Goal: Check status: Check status

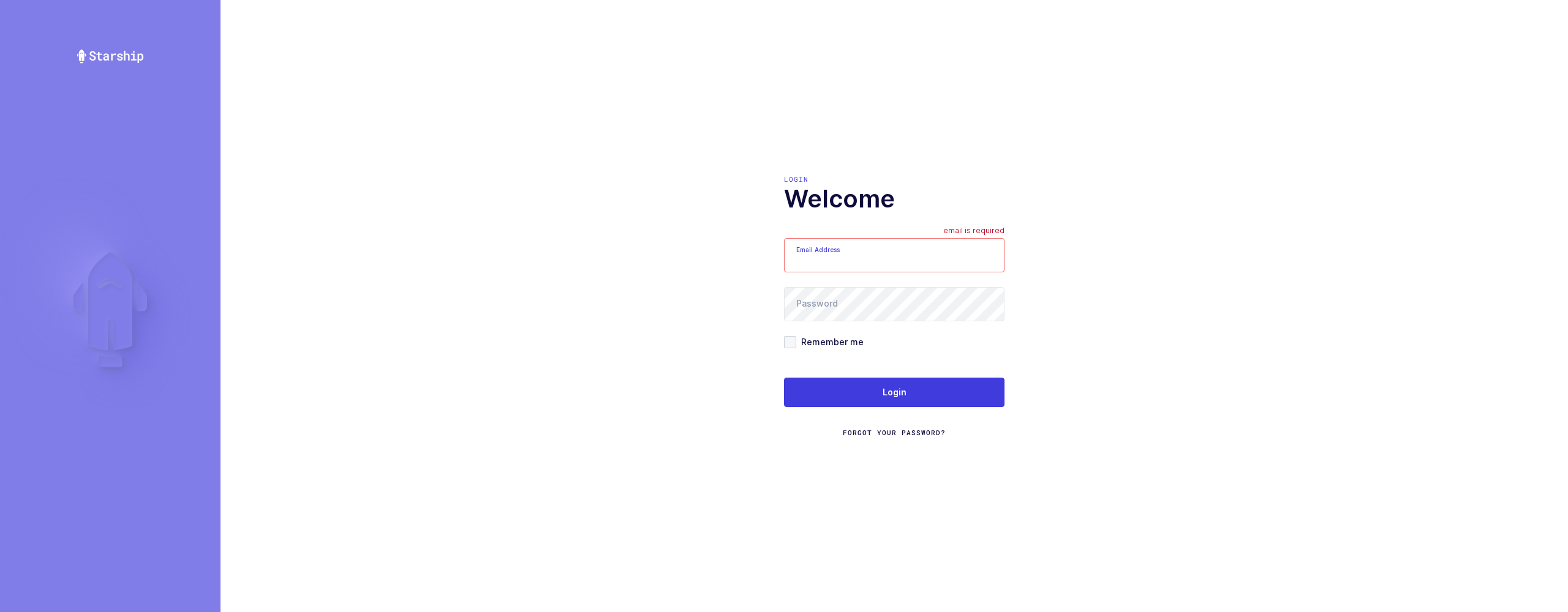
type input "[EMAIL_ADDRESS][DOMAIN_NAME]"
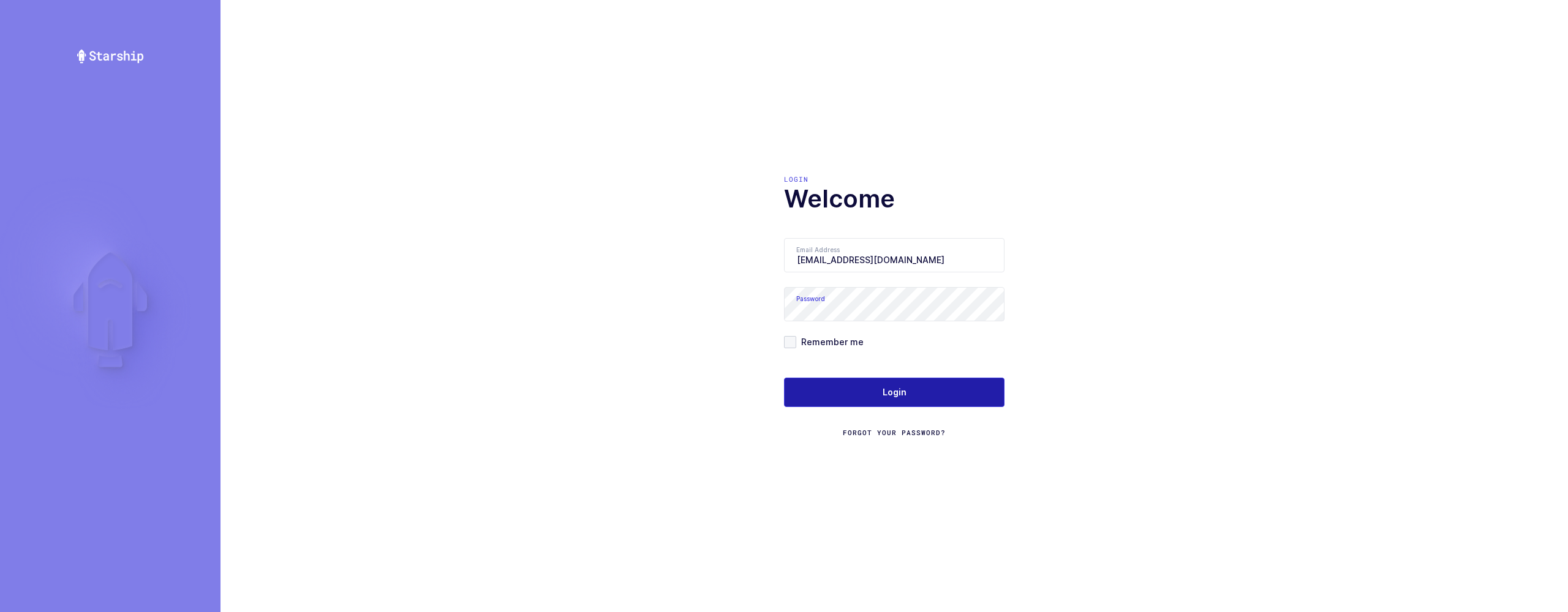
click at [812, 388] on button "Login" at bounding box center [894, 393] width 220 height 29
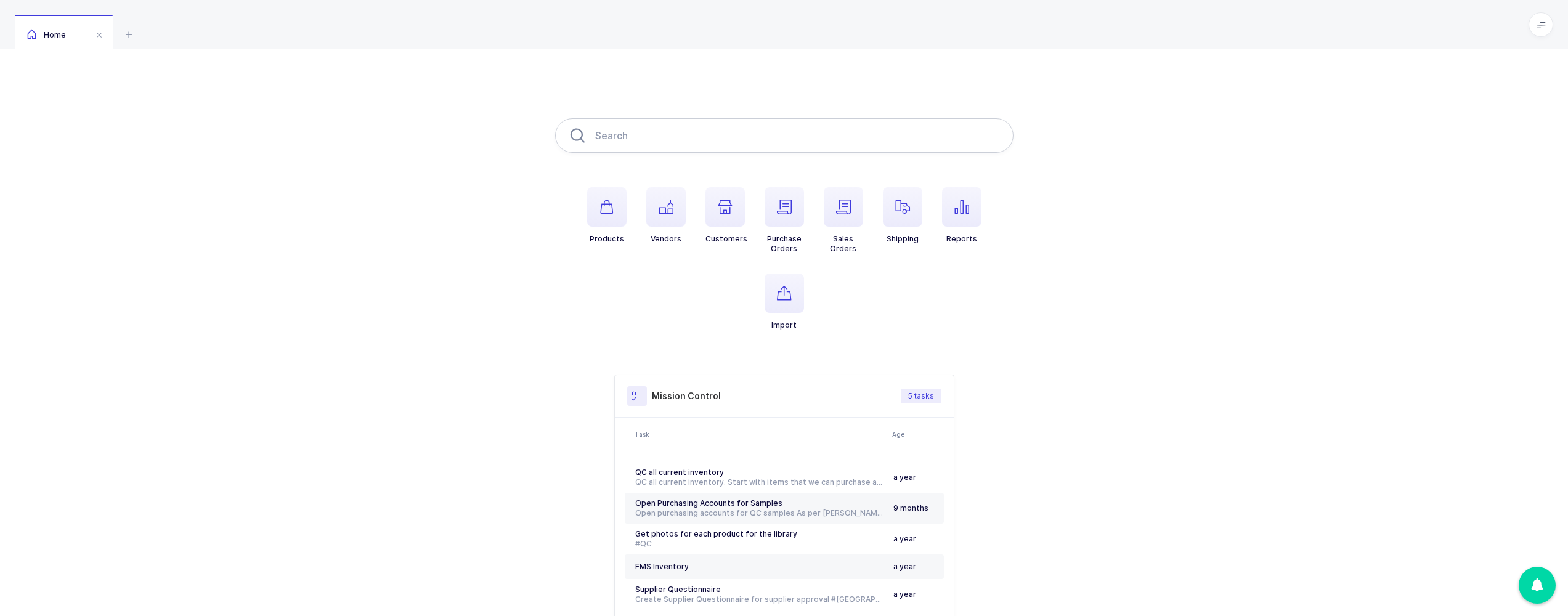
click at [720, 145] on input "text" at bounding box center [784, 135] width 459 height 34
type input "a"
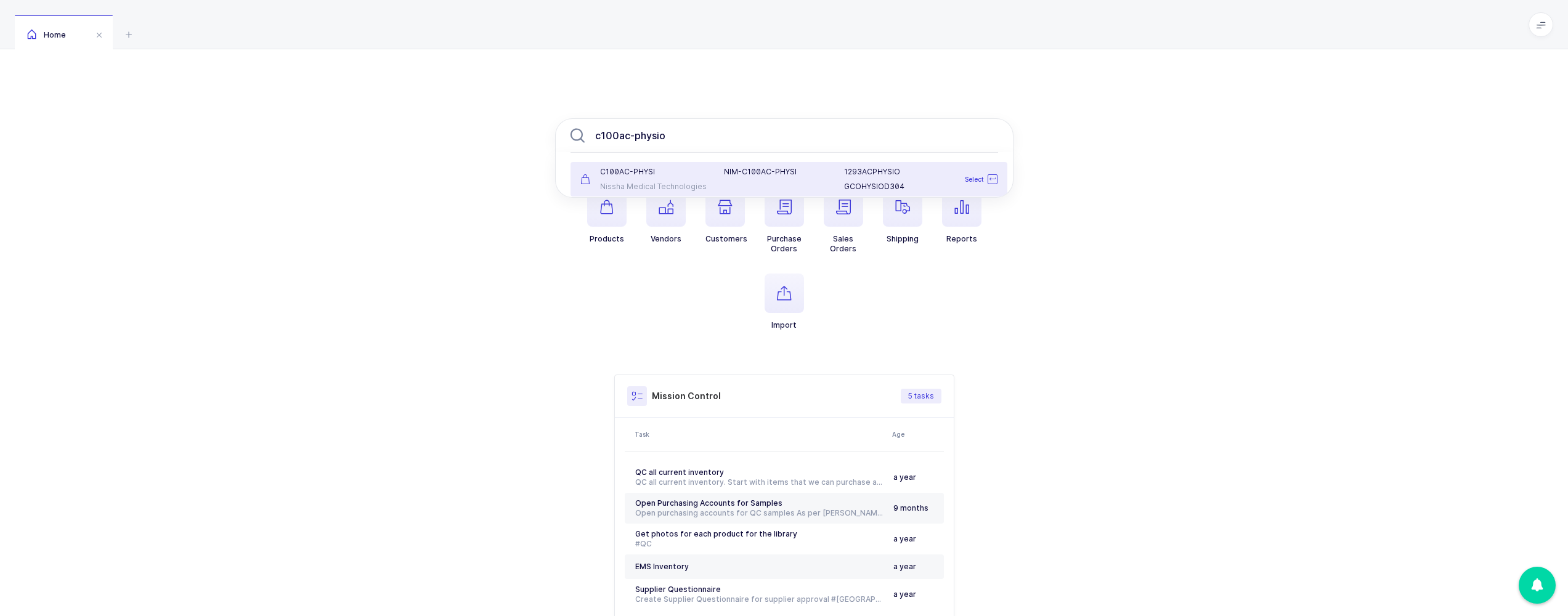
type input "c100ac-physio"
click at [730, 179] on div "NIM-C100AC-PHYSI" at bounding box center [775, 179] width 120 height 24
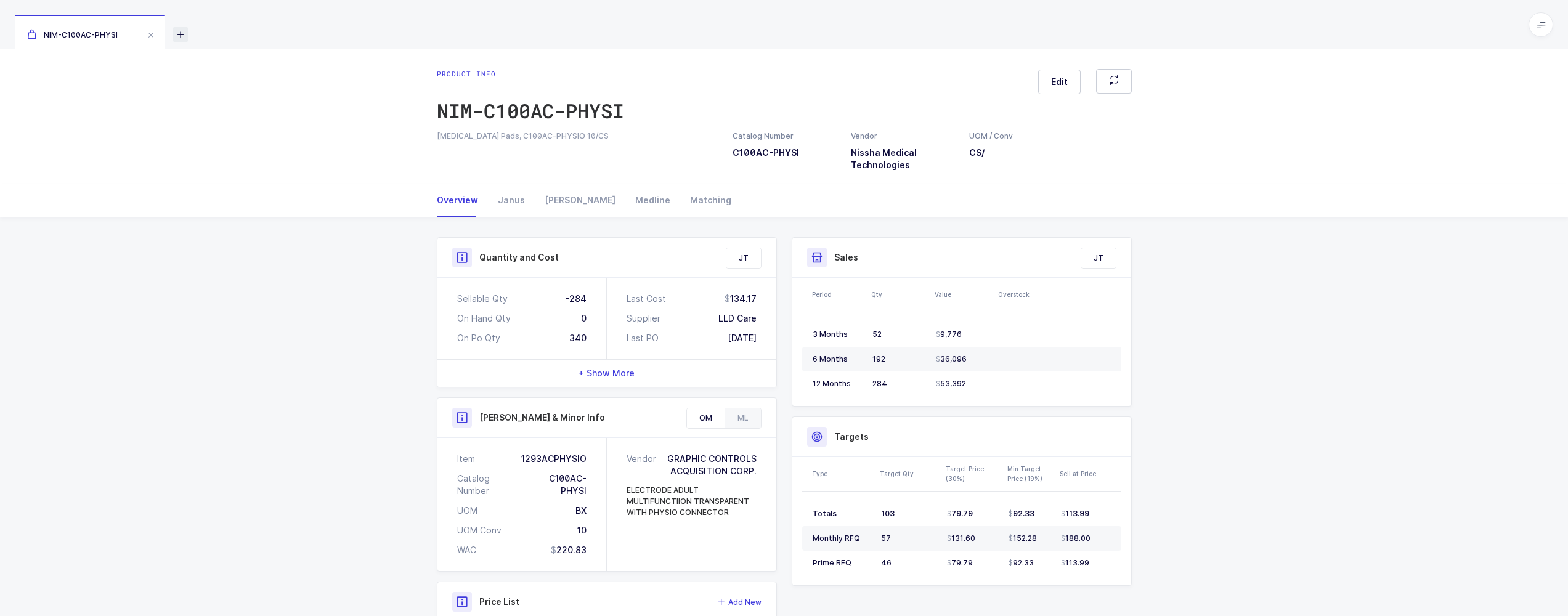
click at [188, 37] on icon at bounding box center [180, 34] width 15 height 15
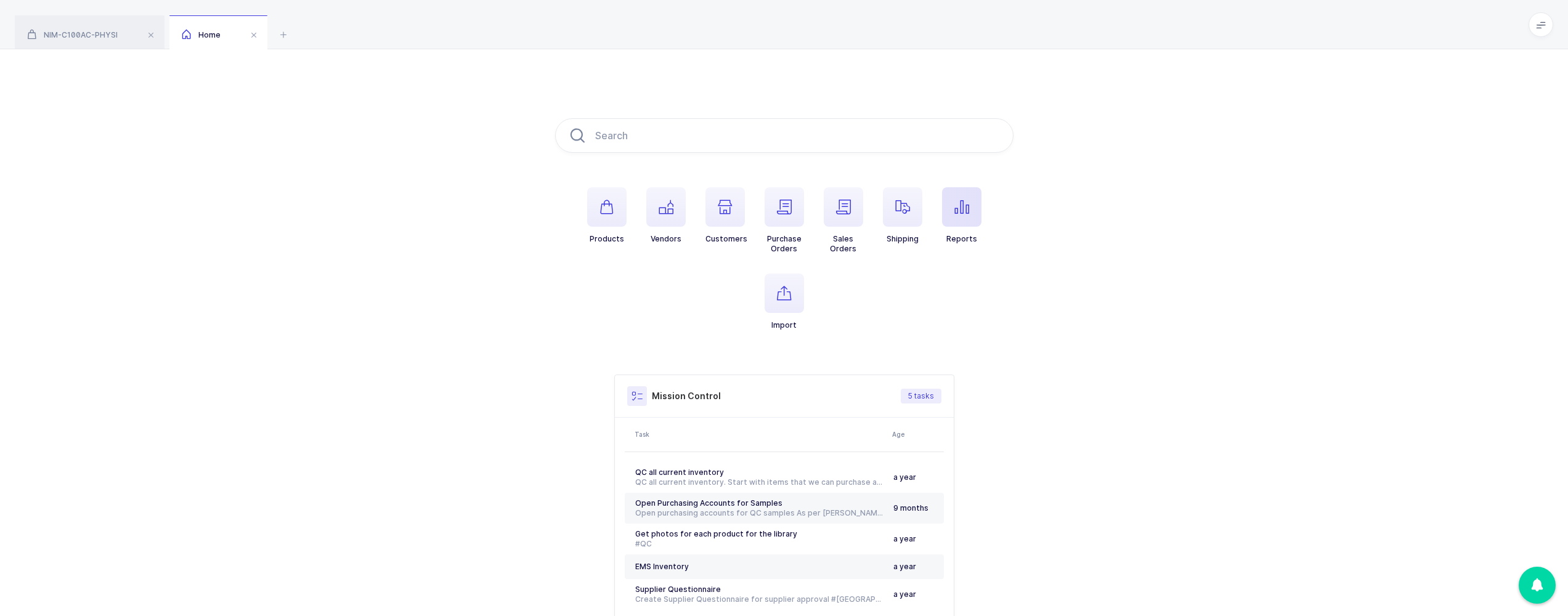
click at [960, 218] on span "button" at bounding box center [961, 207] width 39 height 39
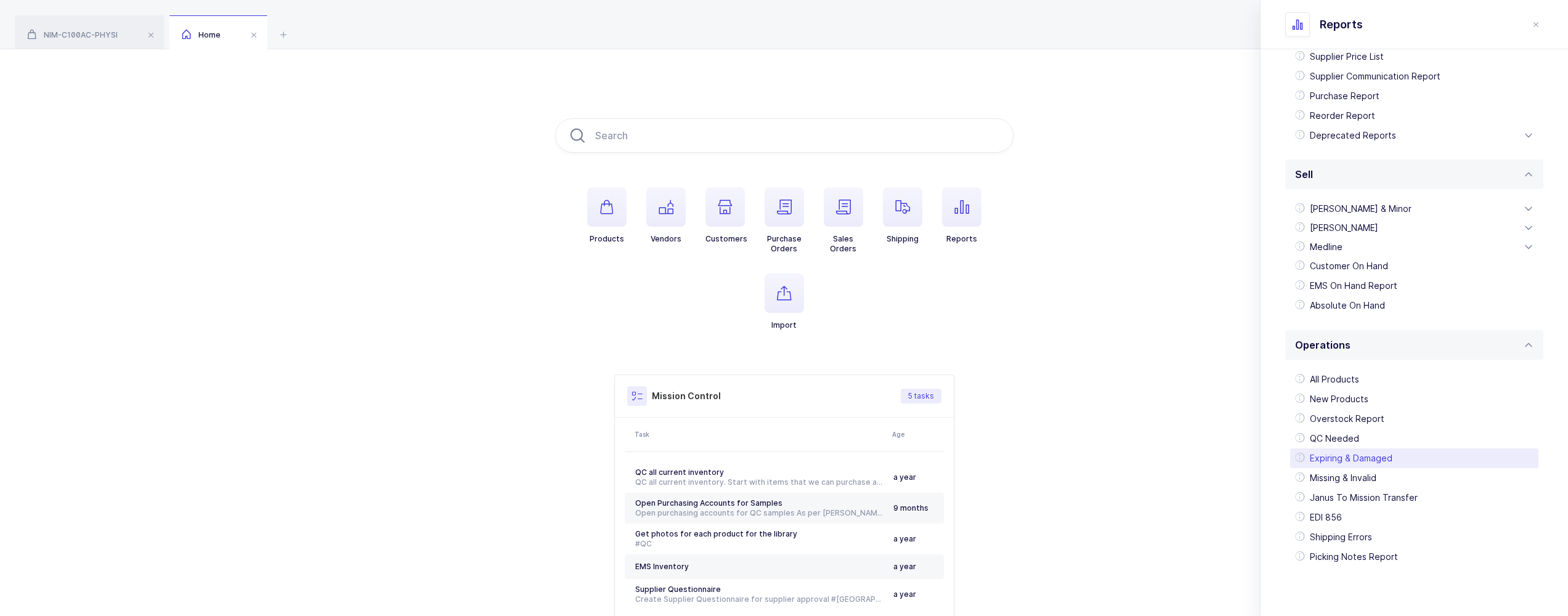
scroll to position [87, 0]
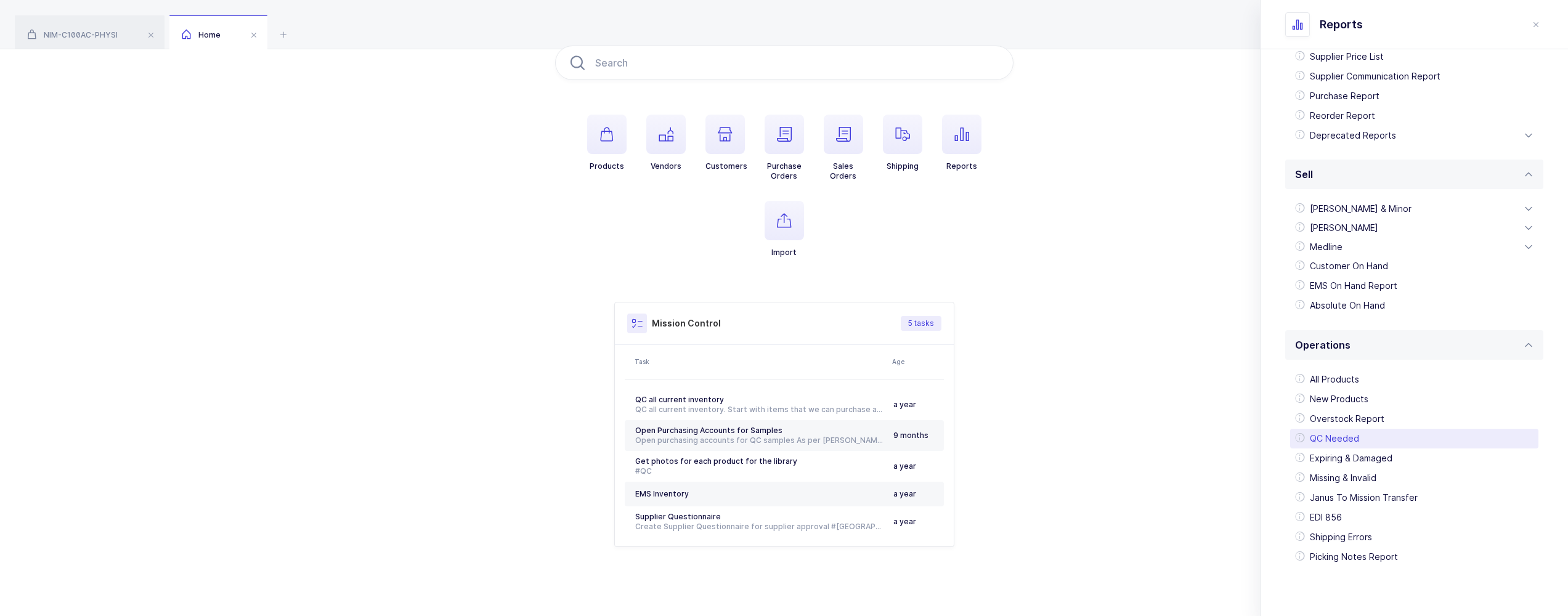
click at [1347, 442] on div "QC Needed" at bounding box center [1413, 438] width 248 height 20
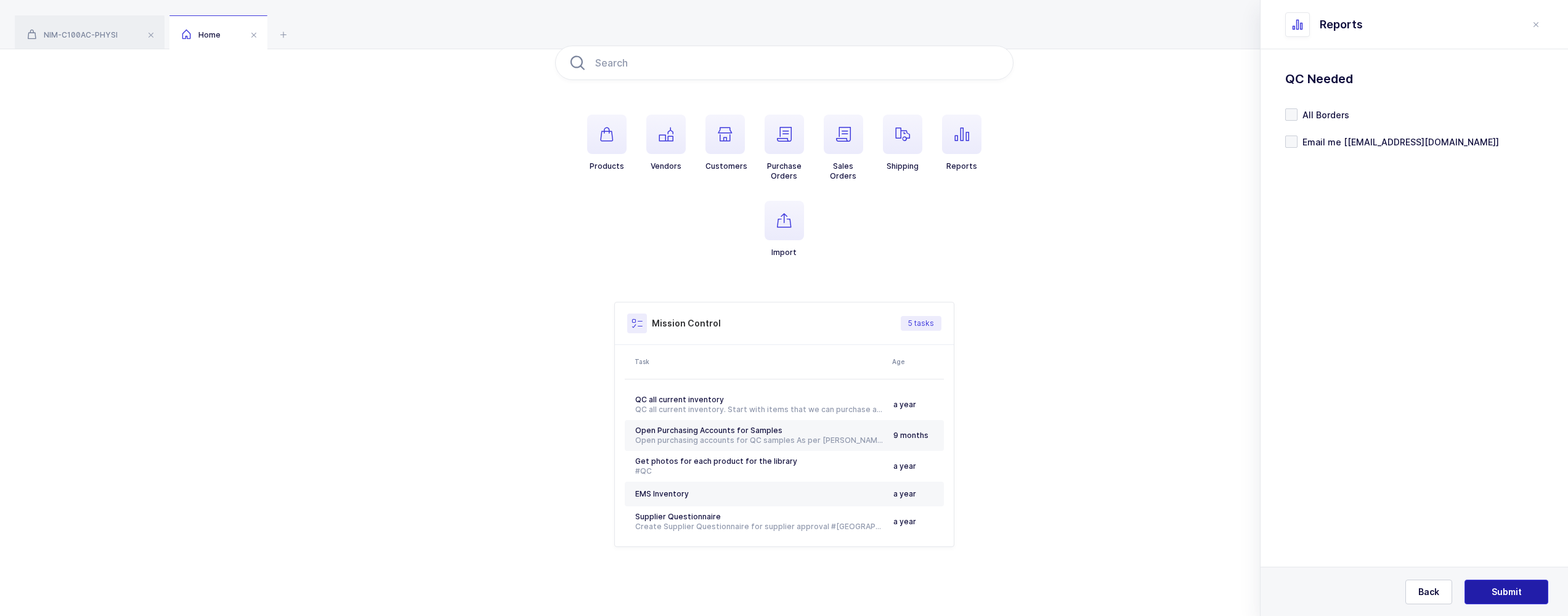
click at [1489, 583] on button "Submit" at bounding box center [1506, 592] width 84 height 24
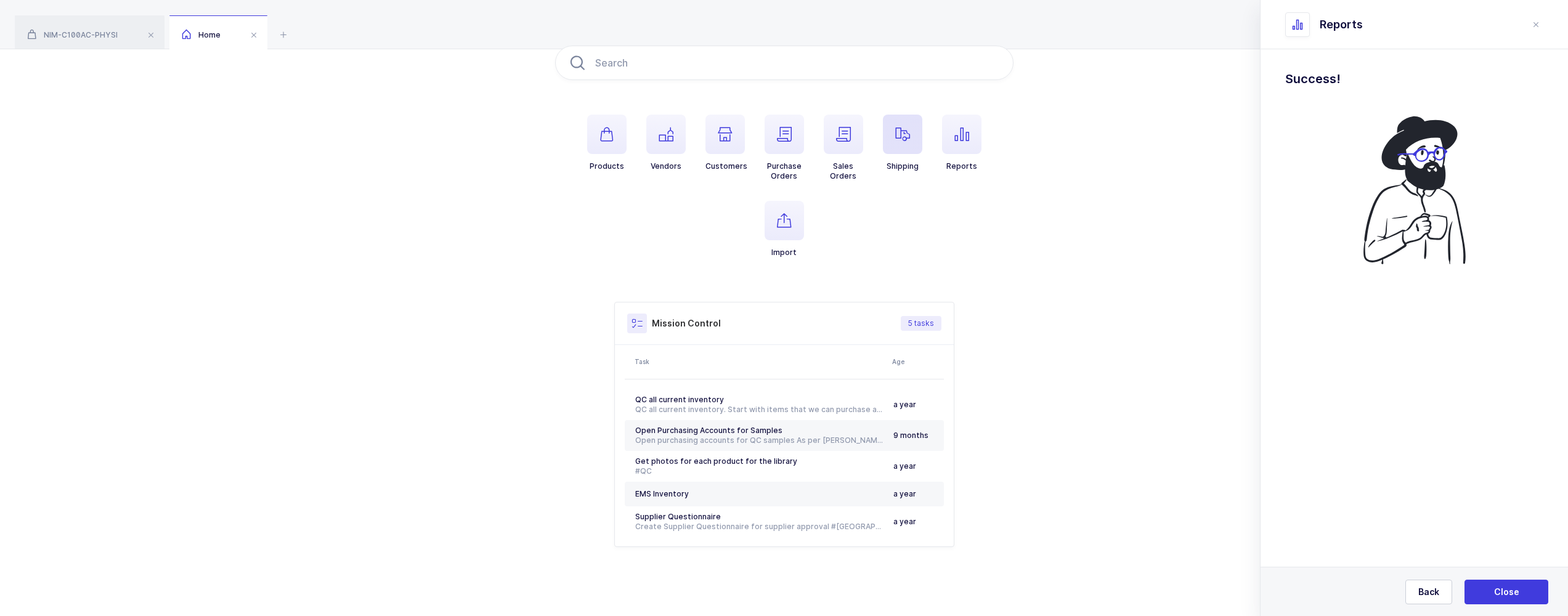
click at [897, 129] on span "button" at bounding box center [903, 134] width 39 height 39
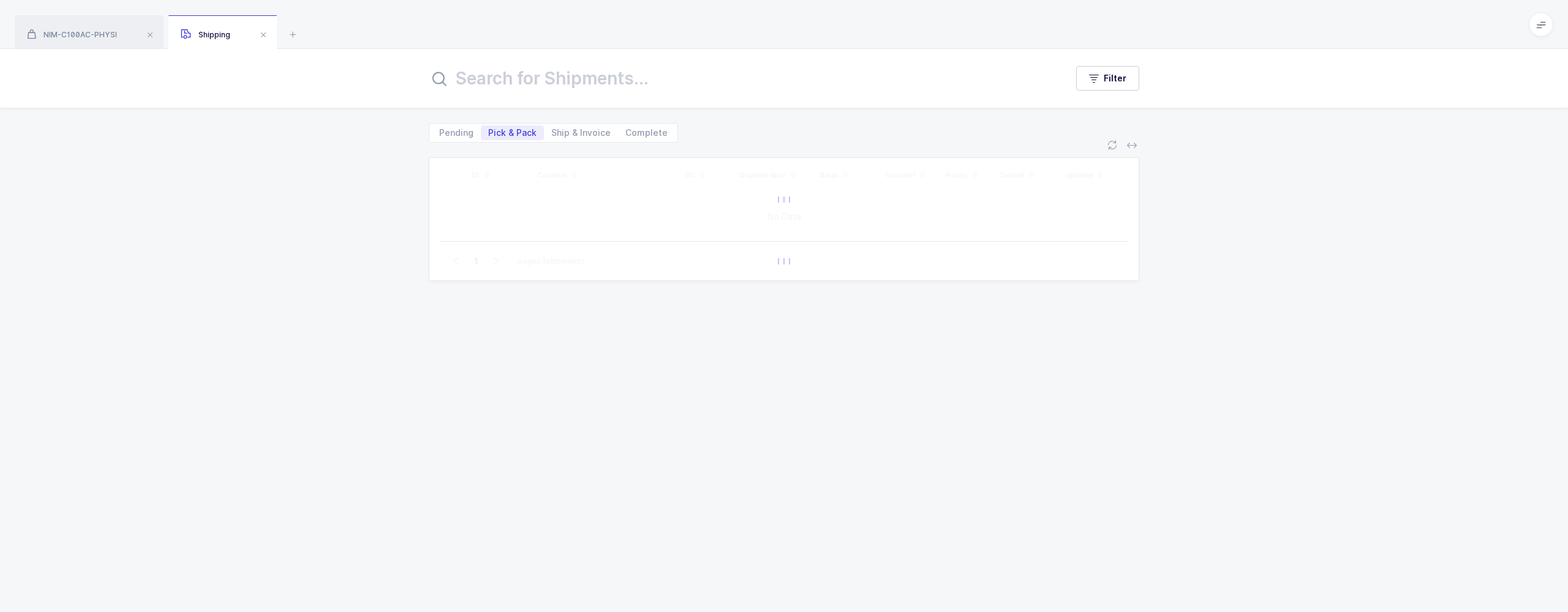
click at [544, 78] on input "text" at bounding box center [739, 79] width 623 height 29
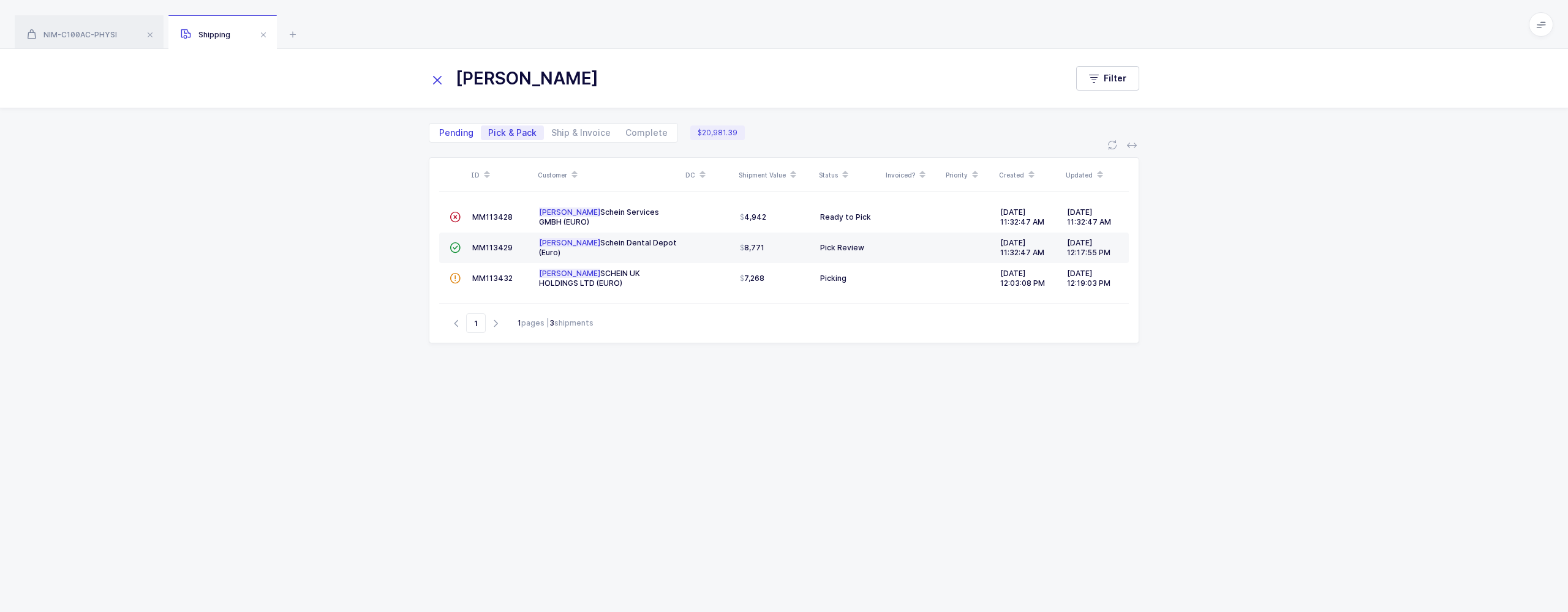
type input "[PERSON_NAME]"
click at [436, 132] on span "Pending" at bounding box center [456, 133] width 49 height 15
click at [436, 132] on input "Pending" at bounding box center [436, 130] width 8 height 8
radio input "true"
radio input "false"
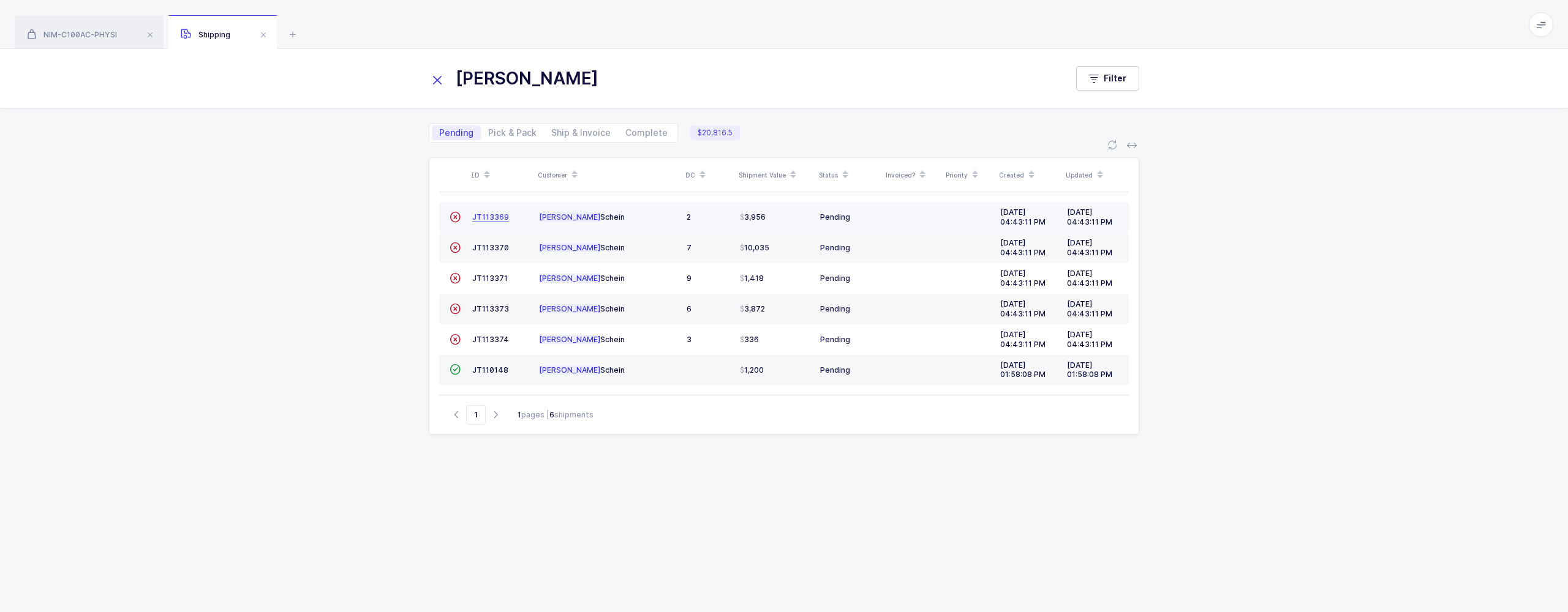
click at [508, 220] on span "JT113369" at bounding box center [490, 216] width 36 height 9
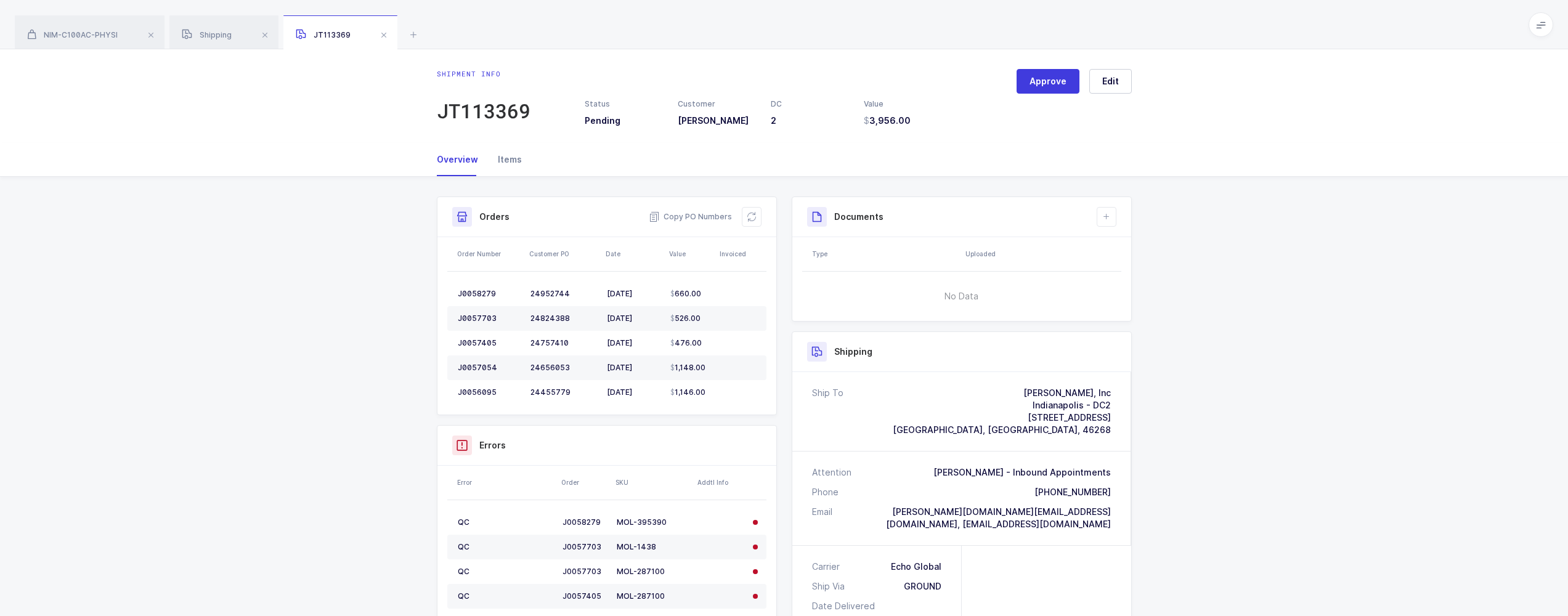
click at [515, 161] on div "Items" at bounding box center [505, 159] width 34 height 33
